Goal: Transaction & Acquisition: Purchase product/service

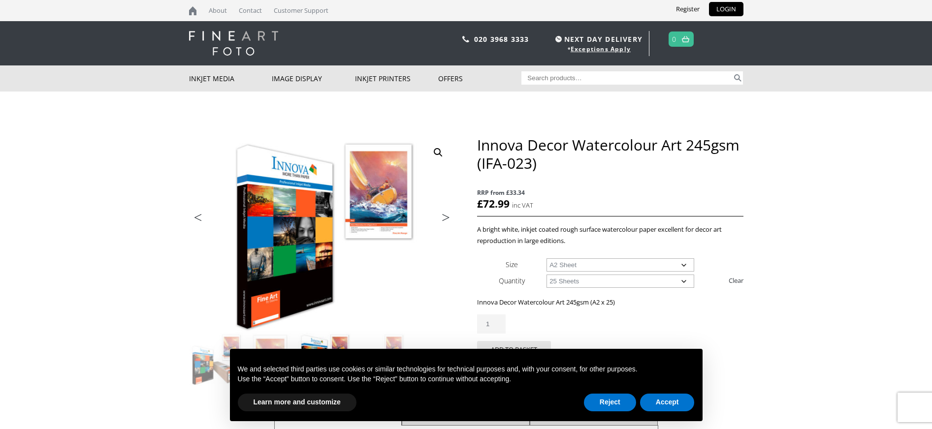
click at [681, 282] on select "Choose an option 25 Sheets" at bounding box center [620, 281] width 148 height 13
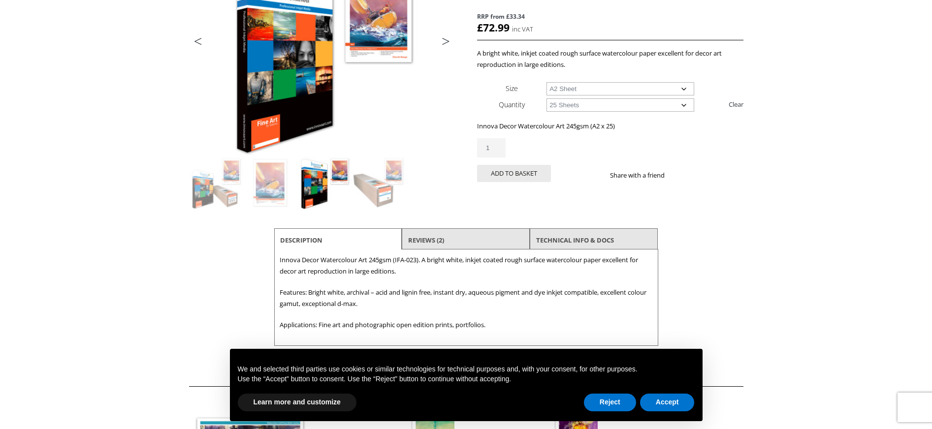
scroll to position [183, 0]
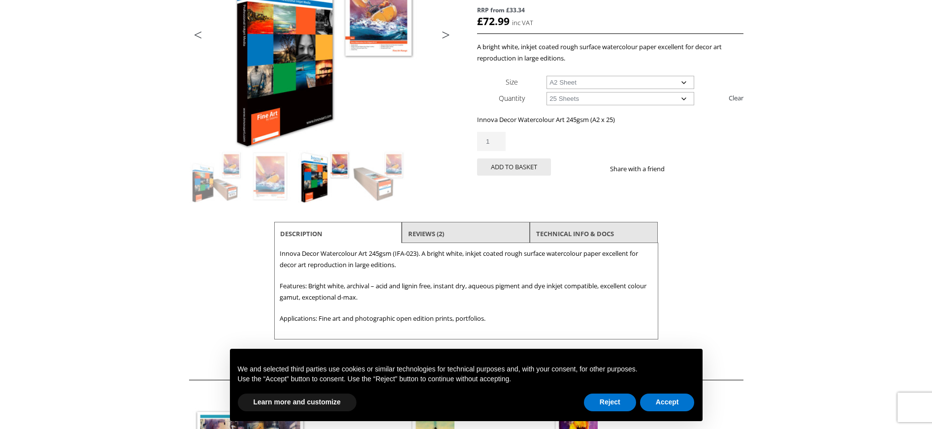
click at [489, 229] on li "Reviews (2)" at bounding box center [466, 234] width 128 height 24
click at [423, 233] on link "Reviews (2)" at bounding box center [426, 234] width 36 height 18
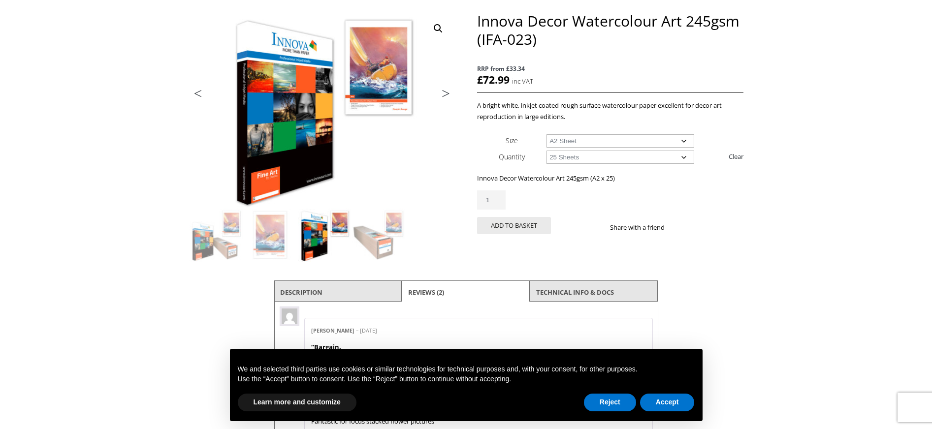
scroll to position [125, 0]
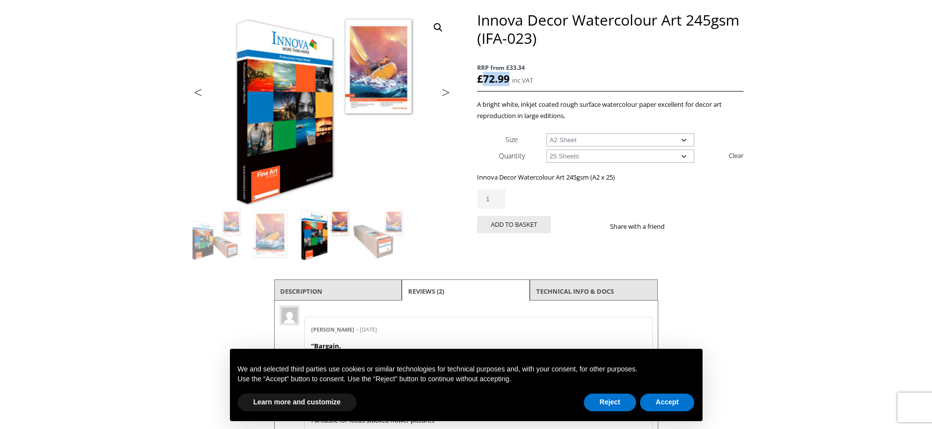
drag, startPoint x: 505, startPoint y: 78, endPoint x: 487, endPoint y: 81, distance: 18.0
click at [482, 79] on bdi "£ 72.99" at bounding box center [493, 79] width 32 height 14
copy bdi "72.99"
drag, startPoint x: 554, startPoint y: 39, endPoint x: 559, endPoint y: 35, distance: 6.3
click at [557, 34] on h1 "Innova Decor Watercolour Art 245gsm (IFA-023)" at bounding box center [610, 29] width 266 height 36
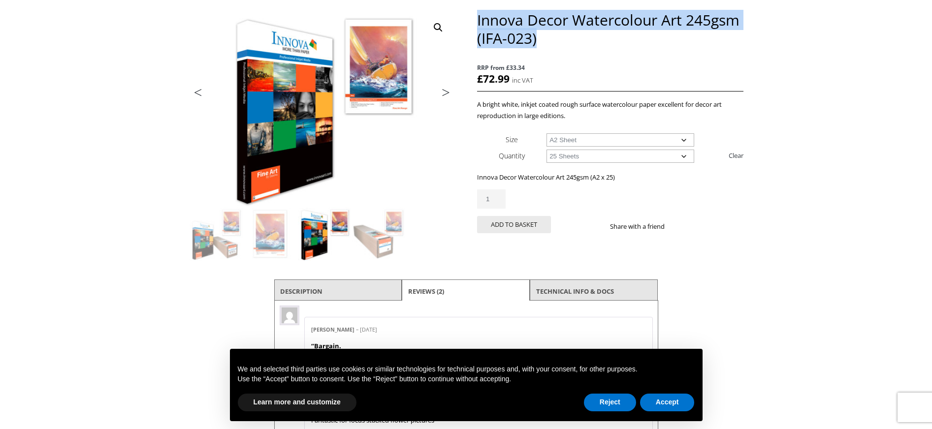
drag, startPoint x: 538, startPoint y: 36, endPoint x: 491, endPoint y: 20, distance: 49.7
click at [479, 19] on h1 "Innova Decor Watercolour Art 245gsm (IFA-023)" at bounding box center [610, 29] width 266 height 36
copy h1 "Innova Decor Watercolour Art 245gsm (IFA-023)"
